Goal: Communication & Community: Answer question/provide support

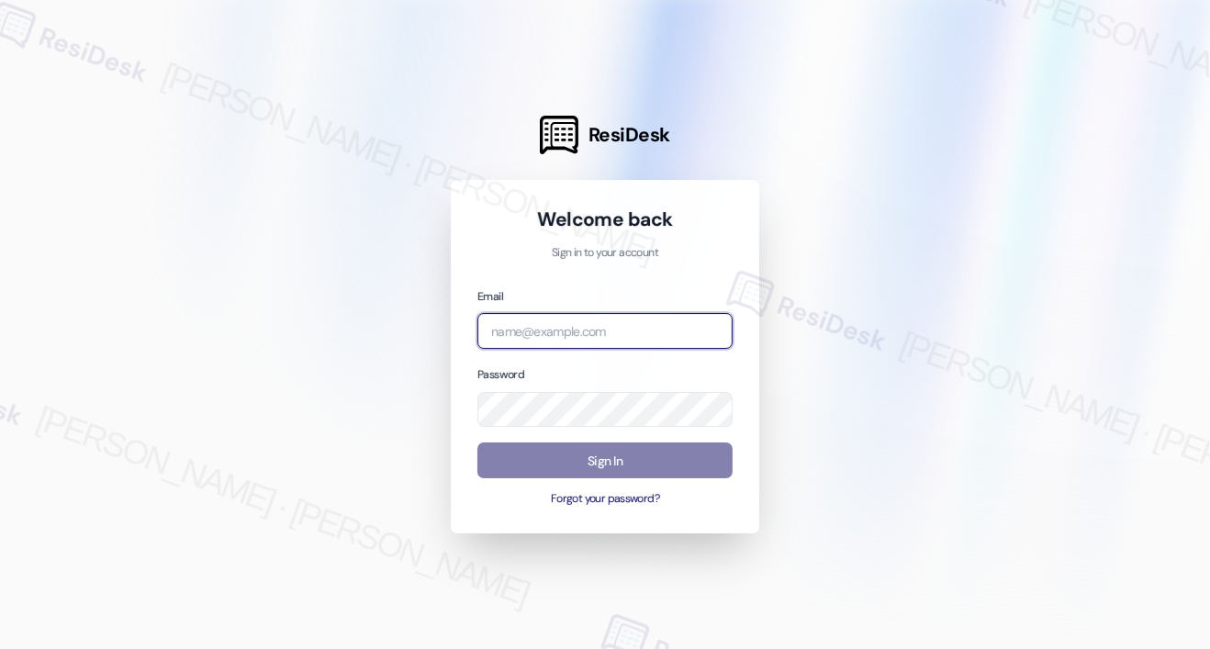
click at [544, 338] on input "email" at bounding box center [604, 331] width 255 height 36
type input "automated-surveys-affinity_property-[PERSON_NAME].[PERSON_NAME].[PERSON_NAME]@a…"
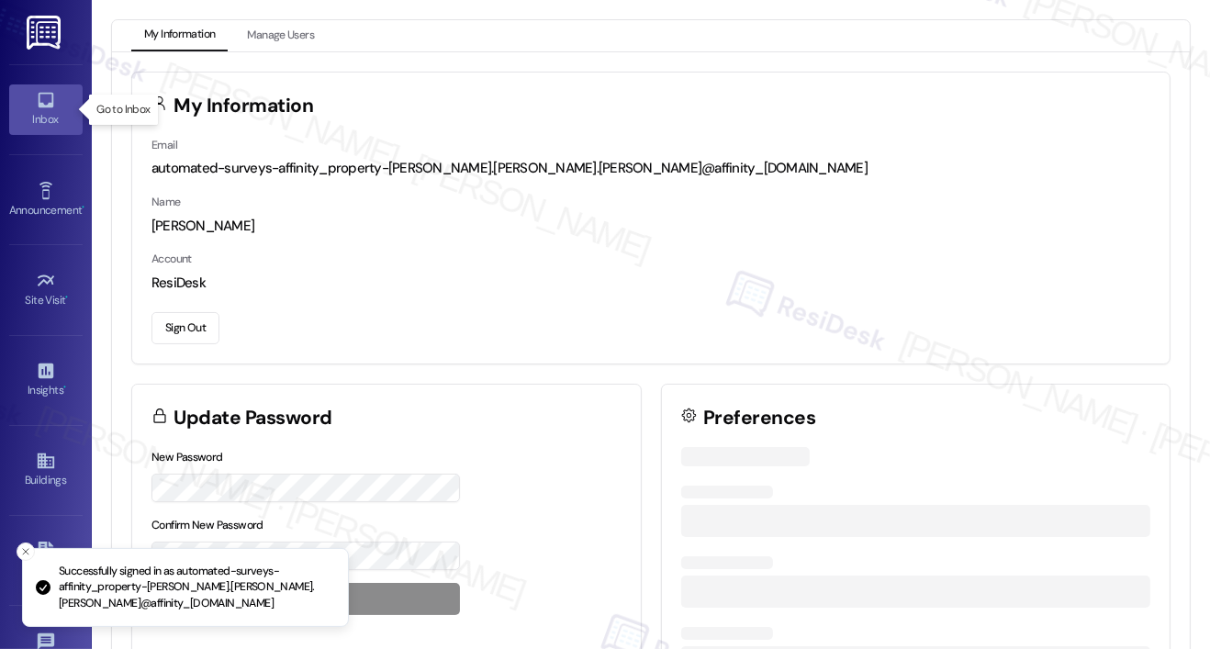
click at [47, 117] on div "Inbox" at bounding box center [46, 119] width 92 height 18
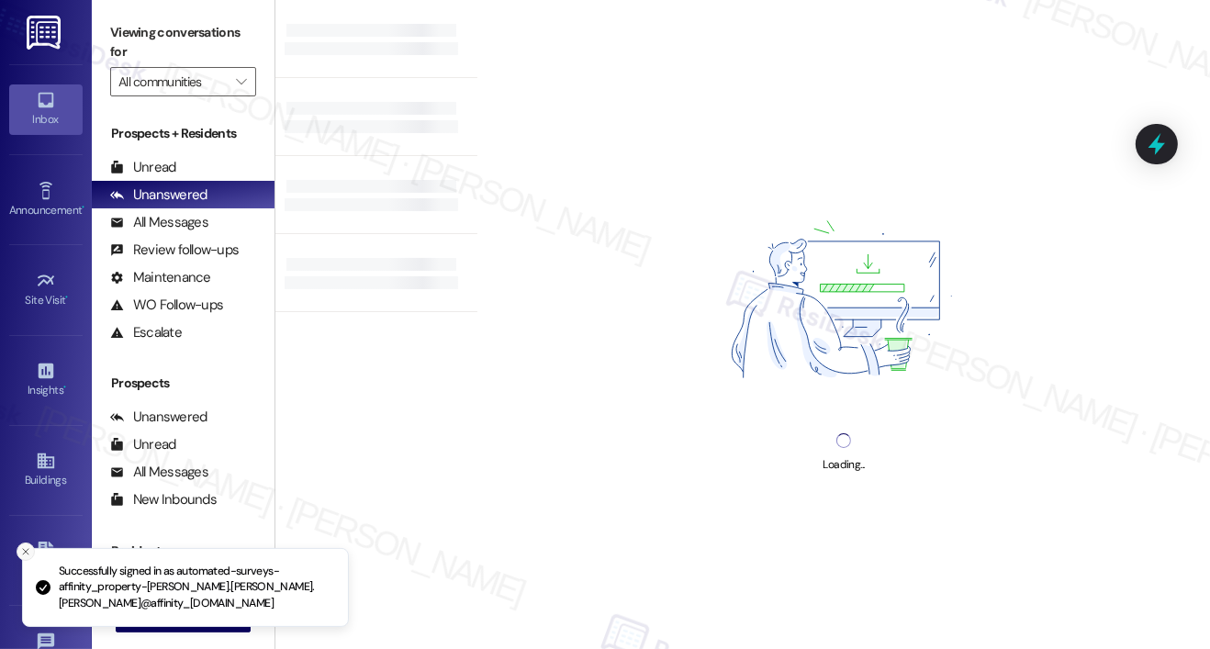
click at [26, 549] on icon "Close toast" at bounding box center [25, 551] width 11 height 11
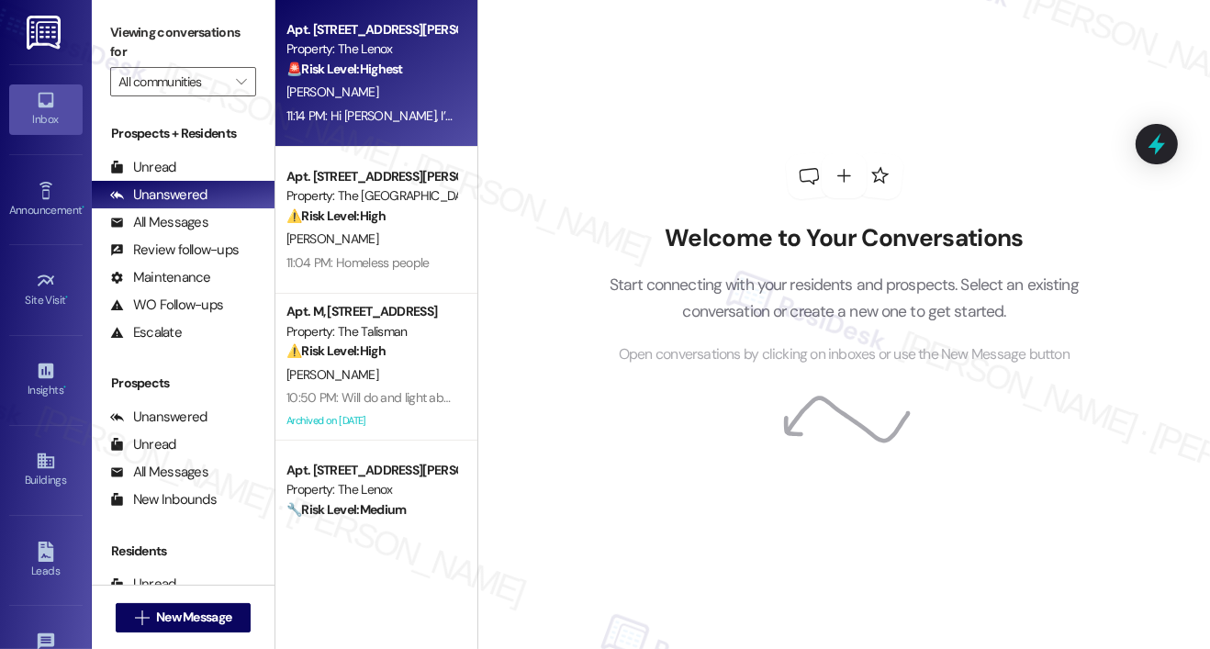
click at [342, 98] on div "[PERSON_NAME]" at bounding box center [372, 92] width 174 height 23
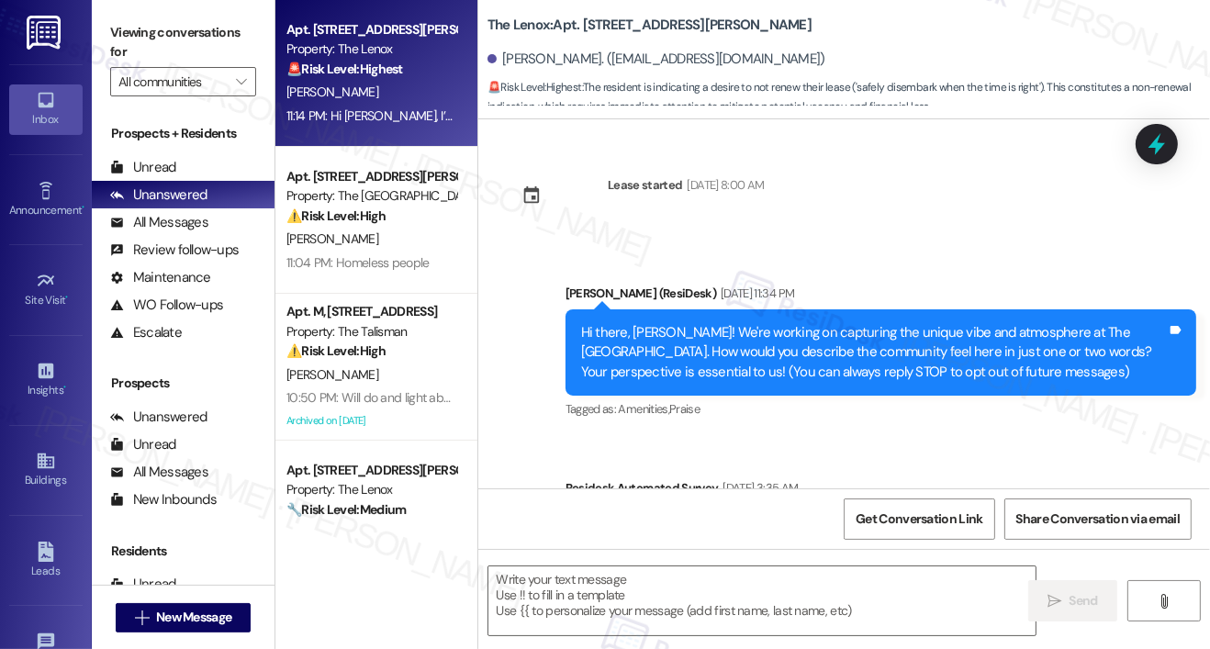
click at [342, 96] on div "[PERSON_NAME]" at bounding box center [372, 92] width 174 height 23
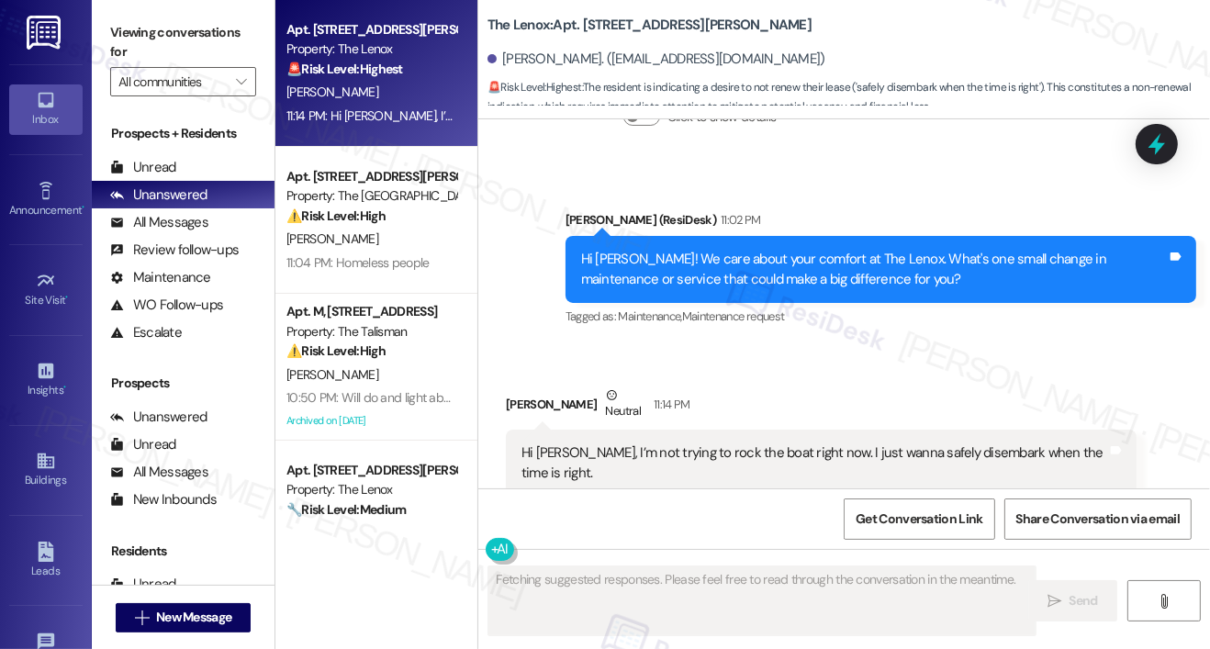
scroll to position [2399, 0]
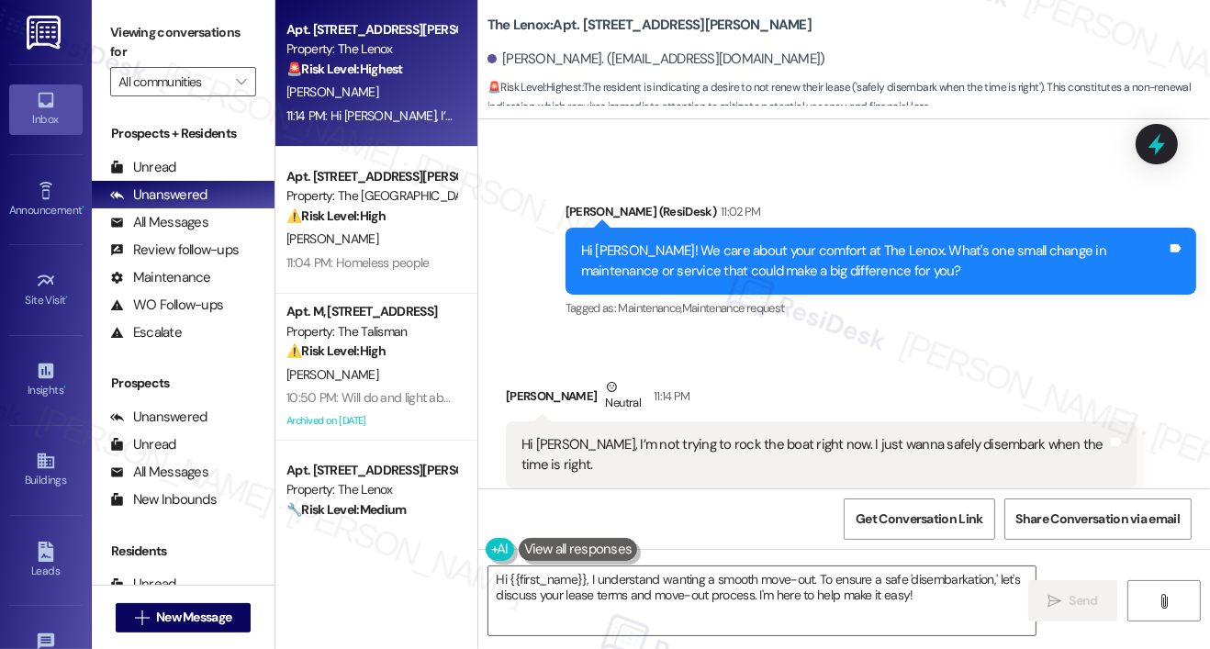
click at [720, 435] on div "Hi [PERSON_NAME], I’m not trying to rock the boat right now. I just wanna safel…" at bounding box center [815, 454] width 586 height 39
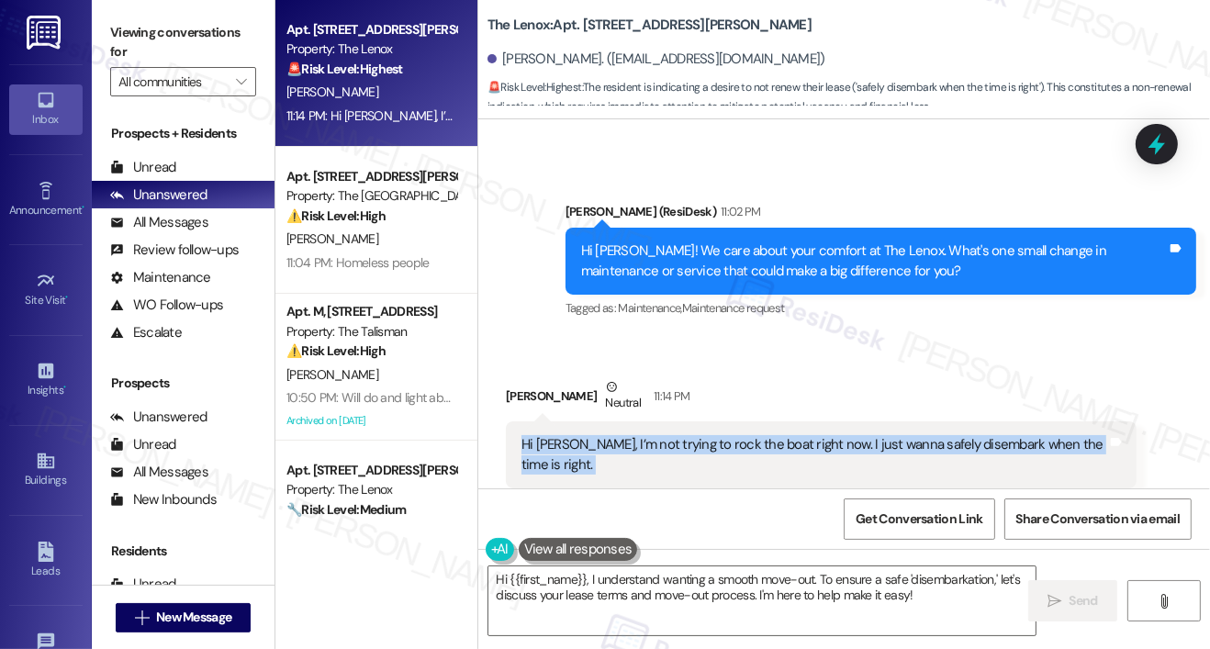
click at [641, 241] on div "Hi [PERSON_NAME]! We care about your comfort at The Lenox. What's one small cha…" at bounding box center [874, 260] width 586 height 39
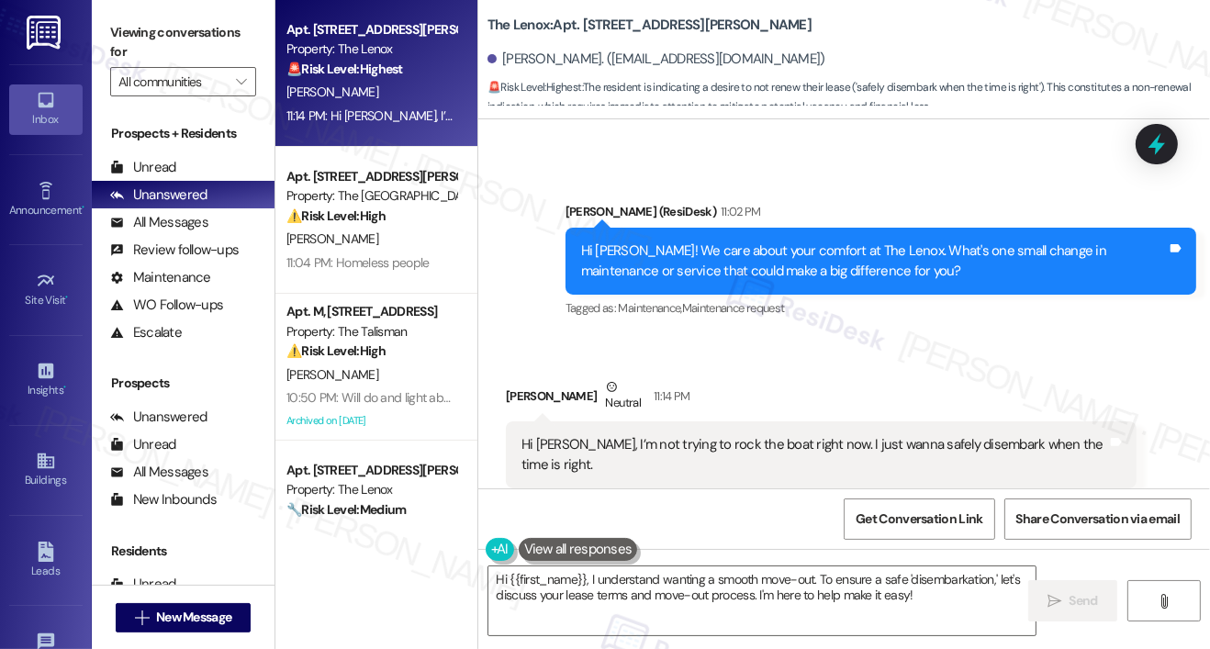
click at [640, 241] on div "Hi [PERSON_NAME]! We care about your comfort at The Lenox. What's one small cha…" at bounding box center [874, 260] width 586 height 39
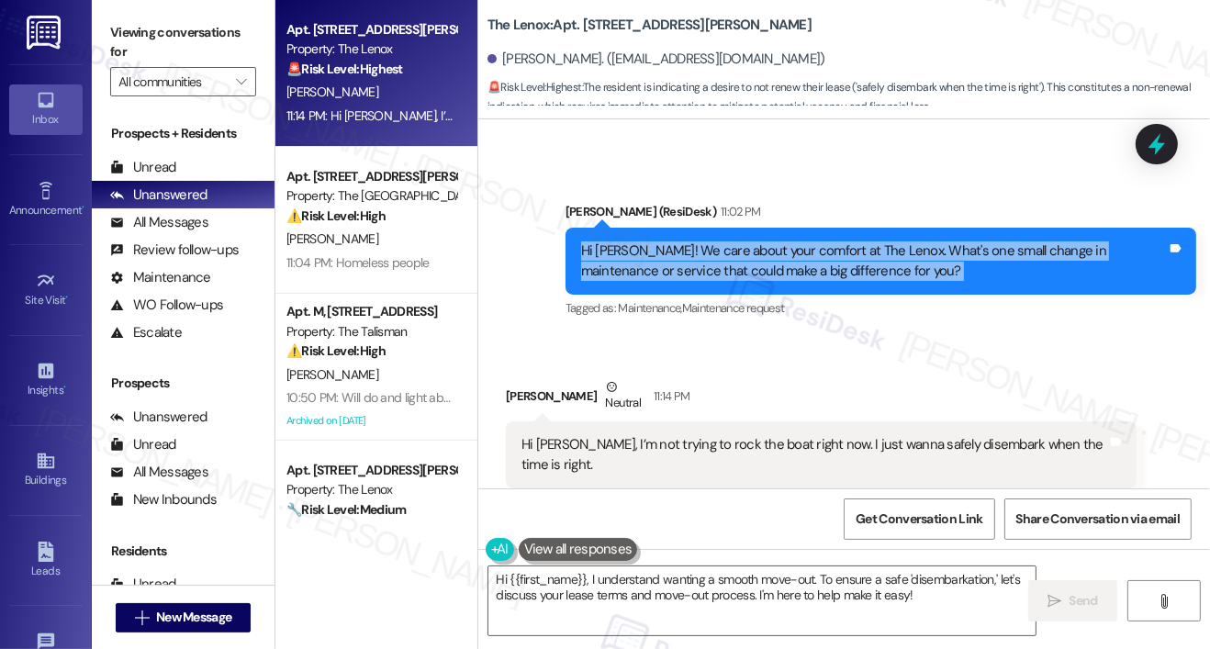
copy div "Hi [PERSON_NAME]! We care about your comfort at The Lenox. What's one small cha…"
click at [657, 435] on div "Hi [PERSON_NAME], I’m not trying to rock the boat right now. I just wanna safel…" at bounding box center [815, 454] width 586 height 39
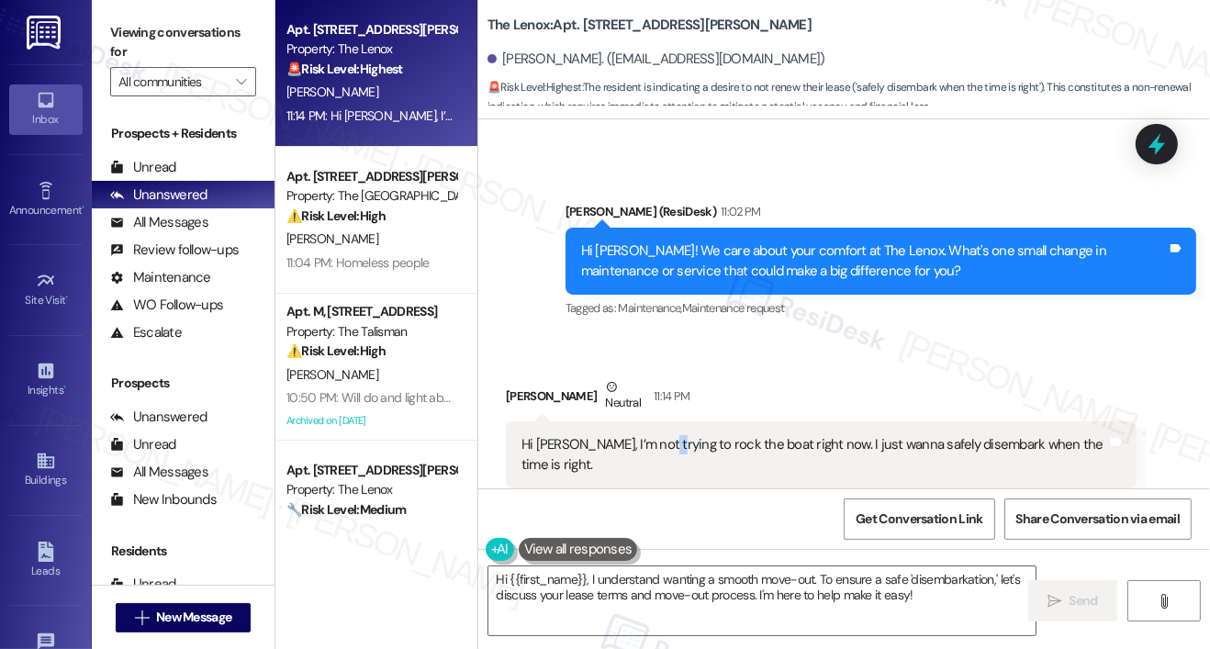
click at [657, 435] on div "Hi [PERSON_NAME], I’m not trying to rock the boat right now. I just wanna safel…" at bounding box center [815, 454] width 586 height 39
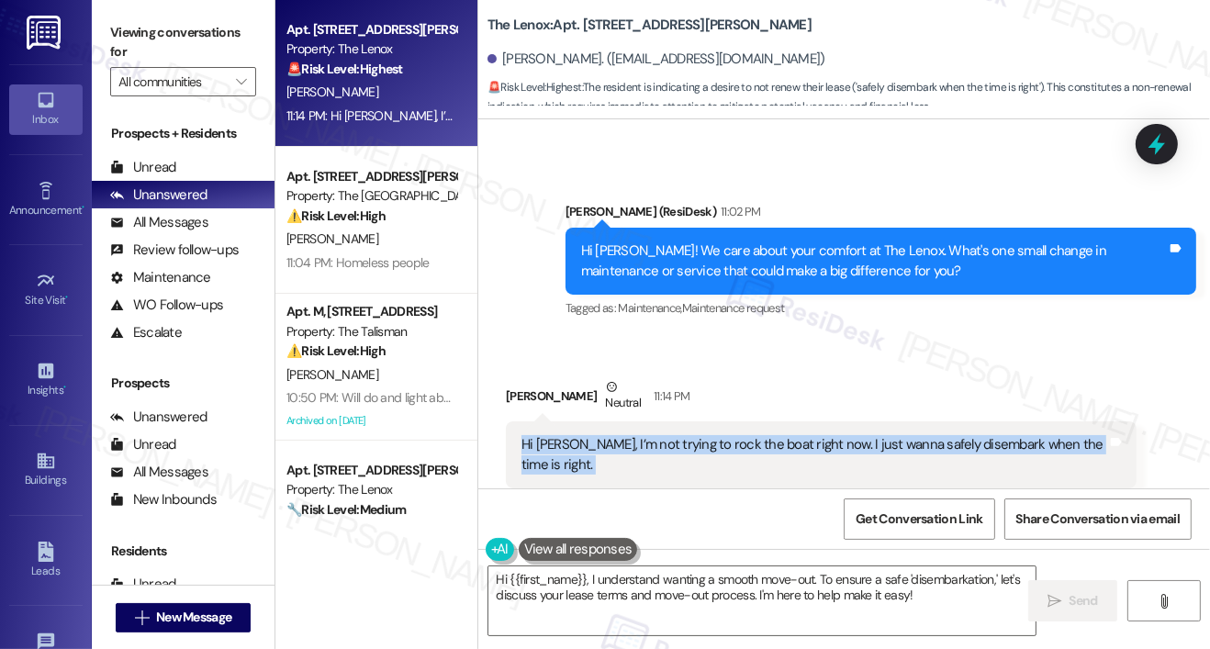
copy div "Hi [PERSON_NAME], I’m not trying to rock the boat right now. I just wanna safel…"
click at [587, 601] on textarea "Hi {{first_name}}, I understand wanting a smooth move-out. To ensure a safe 'di…" at bounding box center [761, 601] width 547 height 69
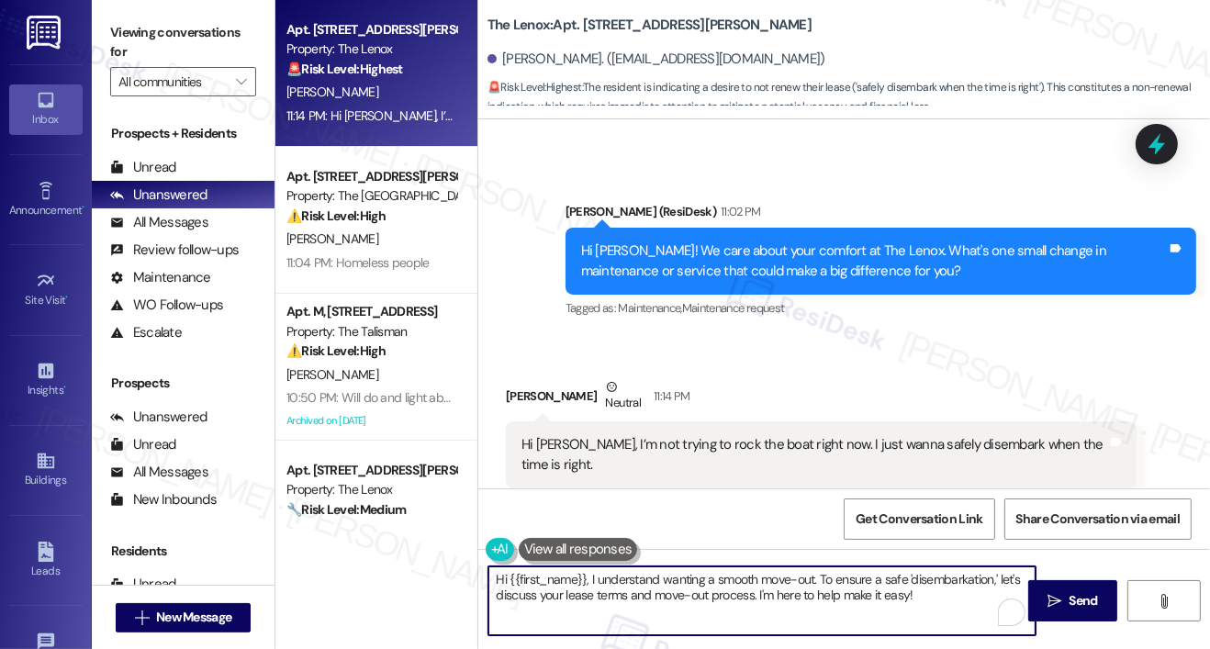
click at [587, 601] on textarea "Hi {{first_name}}, I understand wanting a smooth move-out. To ensure a safe 'di…" at bounding box center [761, 601] width 547 height 69
paste textarea "[PERSON_NAME], I completely understand. Thank you for sharing that with me. If …"
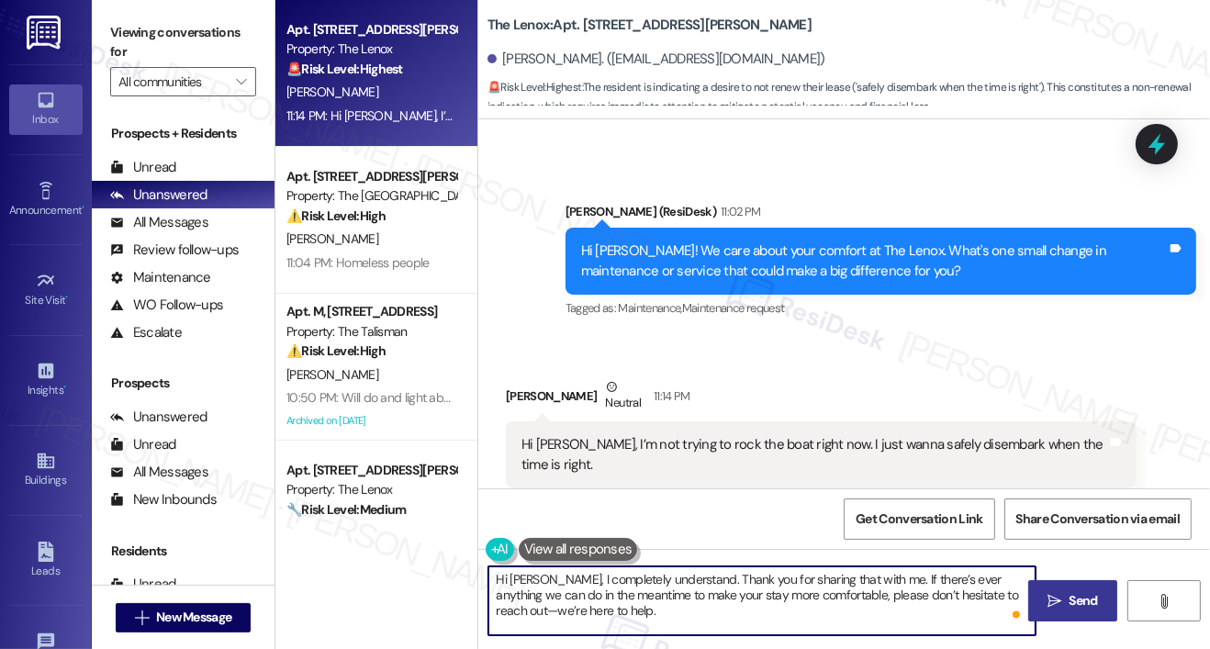
type textarea "Hi [PERSON_NAME], I completely understand. Thank you for sharing that with me. …"
click at [1065, 592] on span "Send" at bounding box center [1083, 600] width 36 height 19
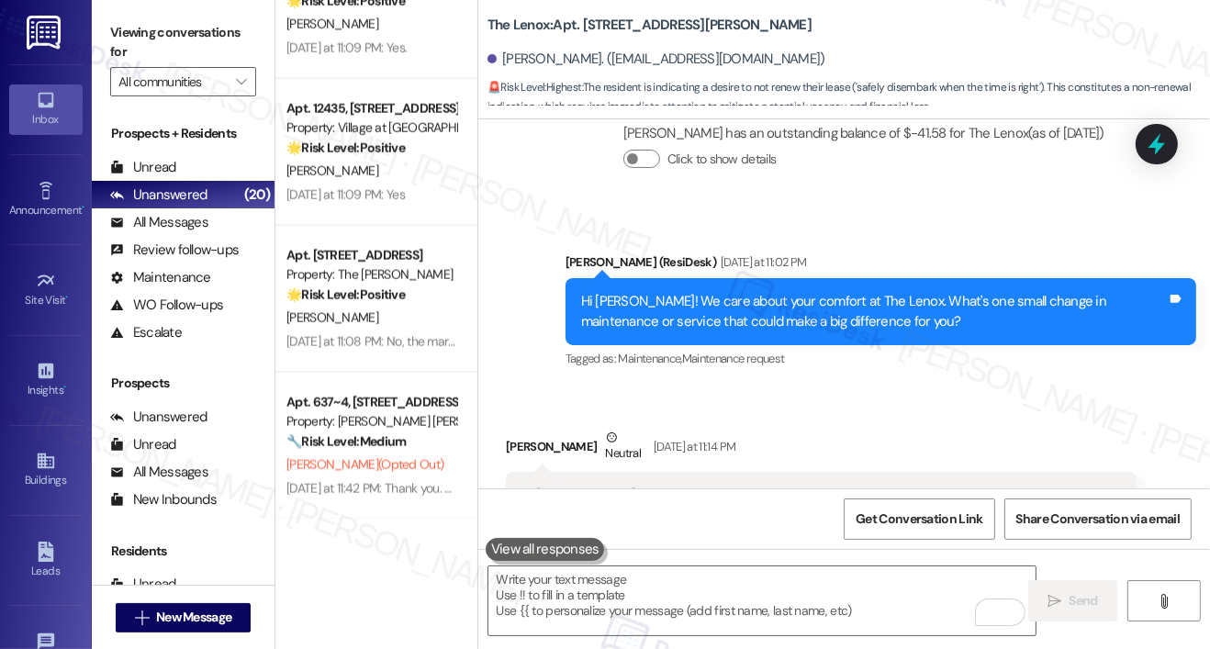
scroll to position [2073, 0]
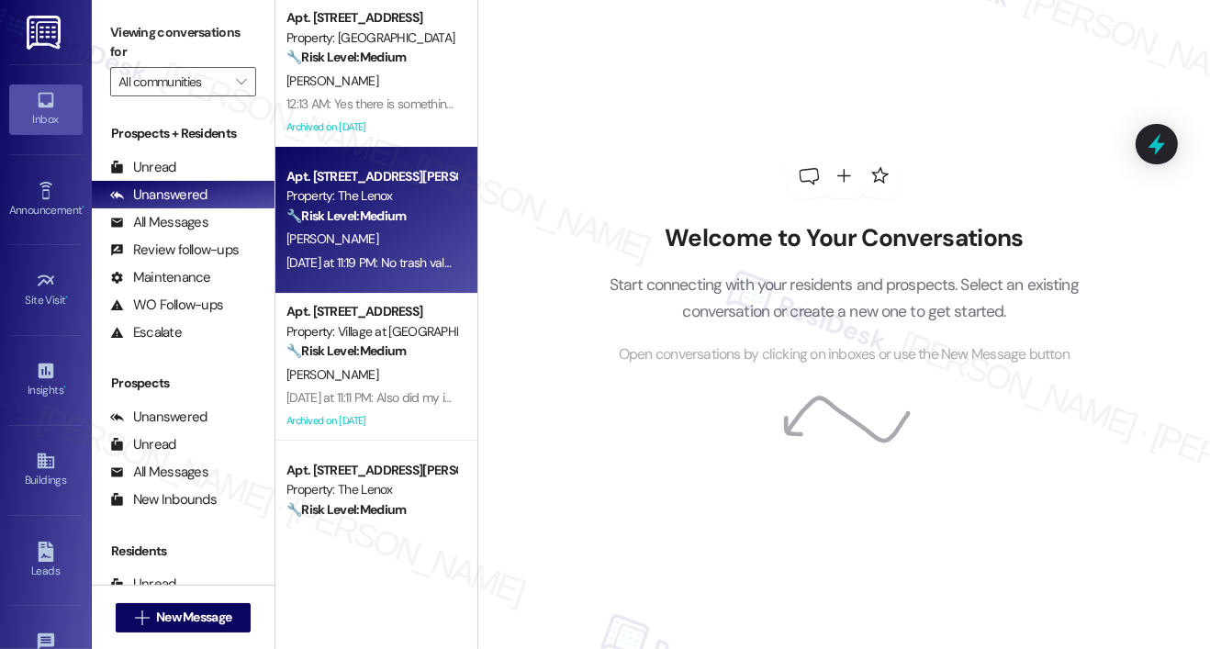
click at [414, 241] on div "[PERSON_NAME]" at bounding box center [372, 239] width 174 height 23
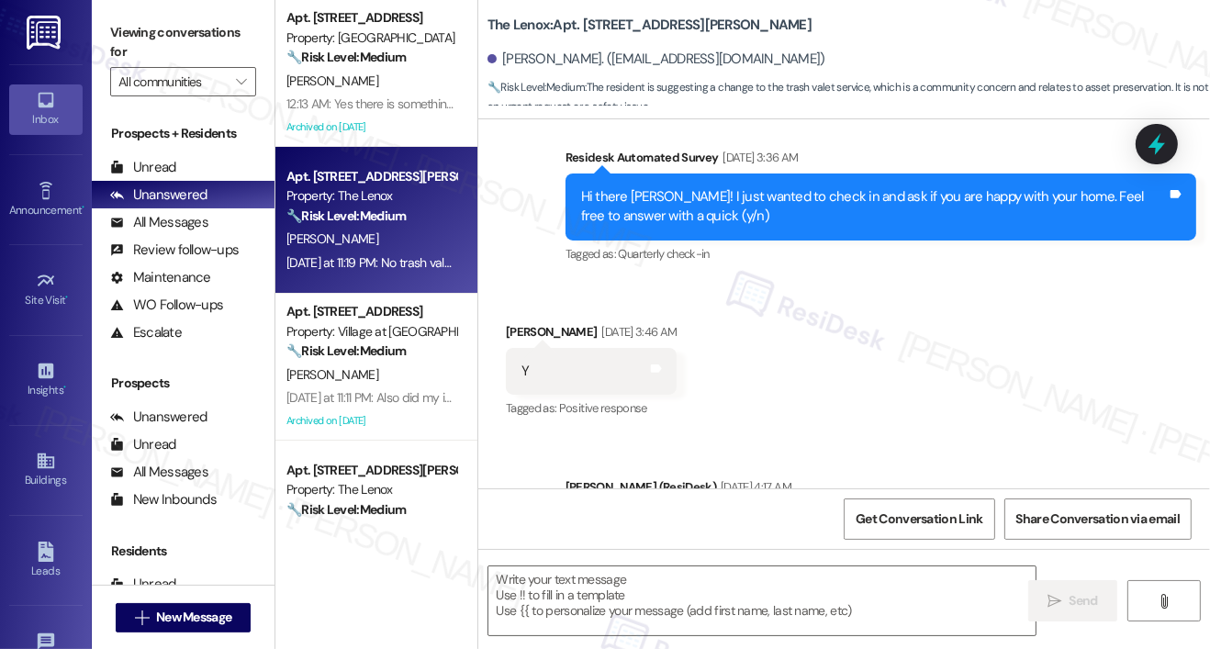
scroll to position [4754, 0]
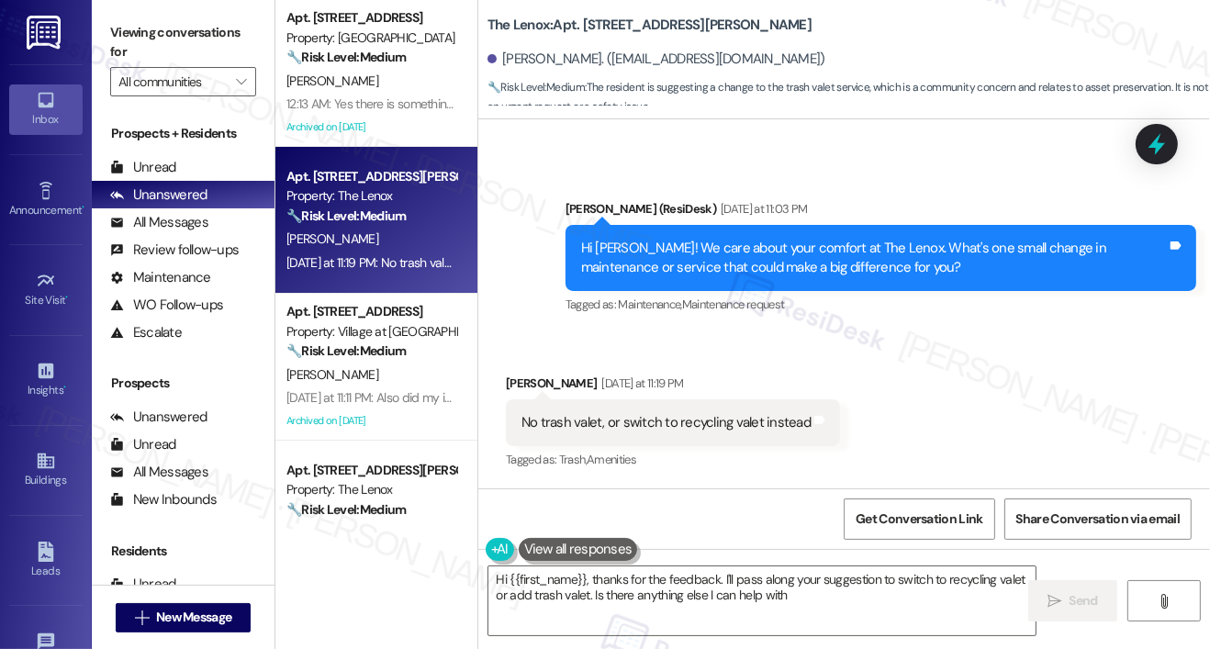
type textarea "Hi {{first_name}}, thanks for the feedback. I'll pass along your suggestion to …"
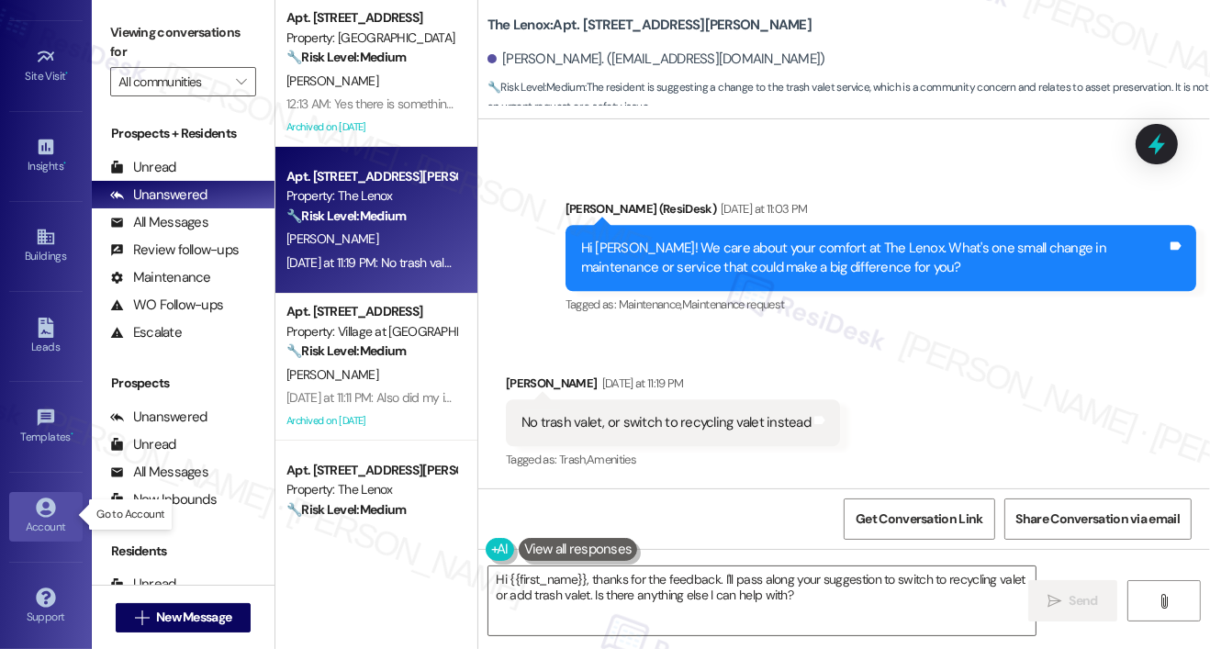
click at [21, 530] on div "Account" at bounding box center [46, 527] width 92 height 18
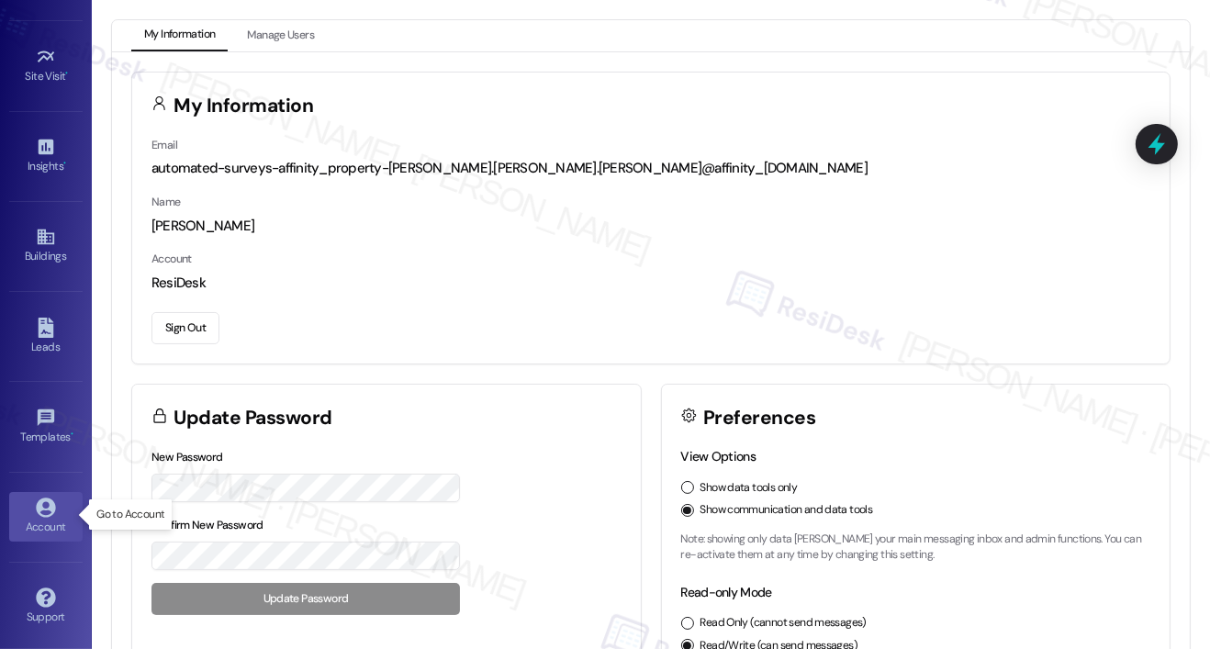
click at [21, 530] on div "Account" at bounding box center [46, 527] width 92 height 18
click at [187, 320] on button "Sign Out" at bounding box center [185, 328] width 68 height 32
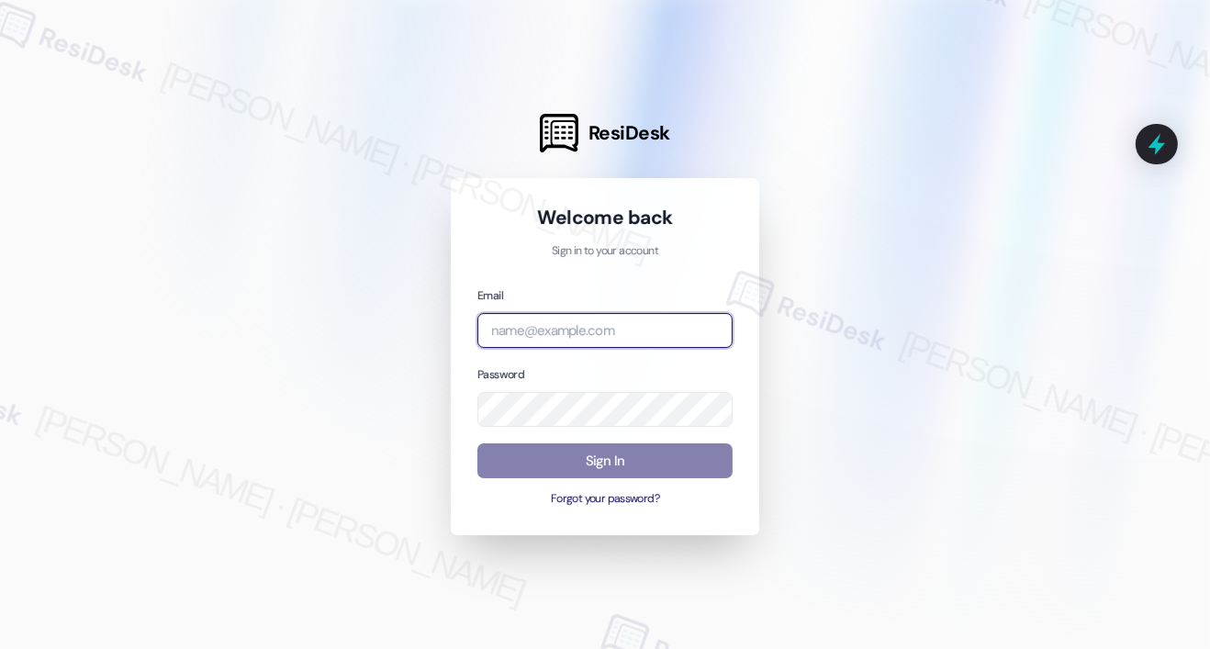
click at [544, 325] on input "email" at bounding box center [604, 331] width 255 height 36
type input "automated-surveys-cardinal-mary.grace.tingson@cardinal.com"
